Goal: Task Accomplishment & Management: Use online tool/utility

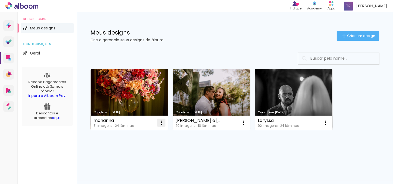
click at [162, 123] on iron-icon at bounding box center [161, 122] width 6 height 6
click at [123, 101] on link "Criado em [DATE]" at bounding box center [129, 99] width 77 height 61
